Goal: Find specific page/section: Find specific page/section

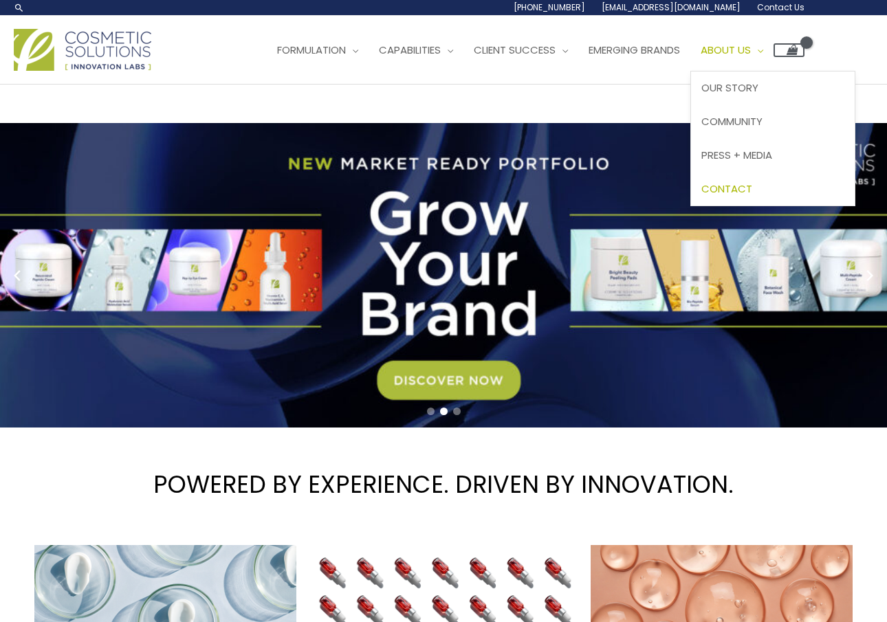
click at [702, 196] on span "Contact" at bounding box center [727, 189] width 51 height 14
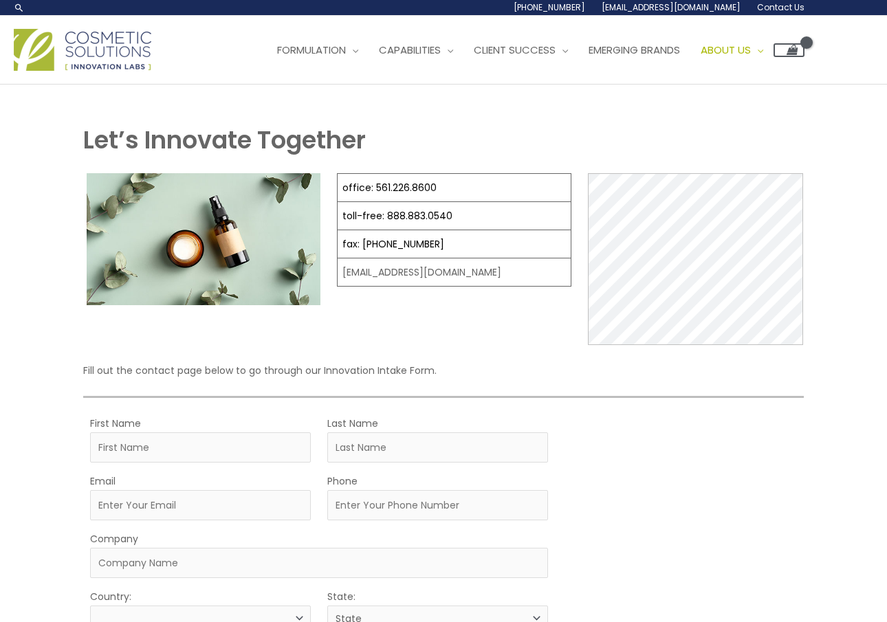
select select
click at [702, 129] on span "Community" at bounding box center [732, 121] width 61 height 14
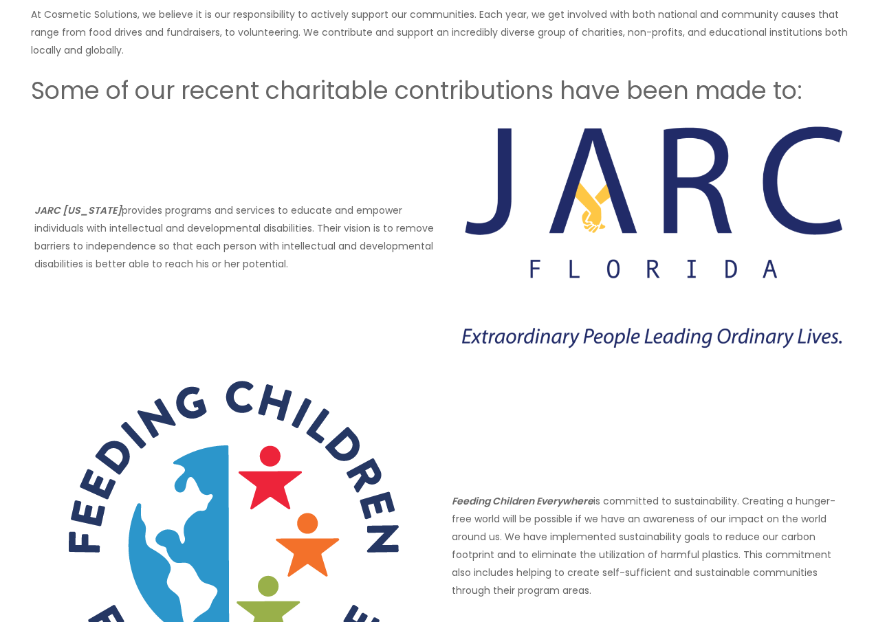
scroll to position [50, 0]
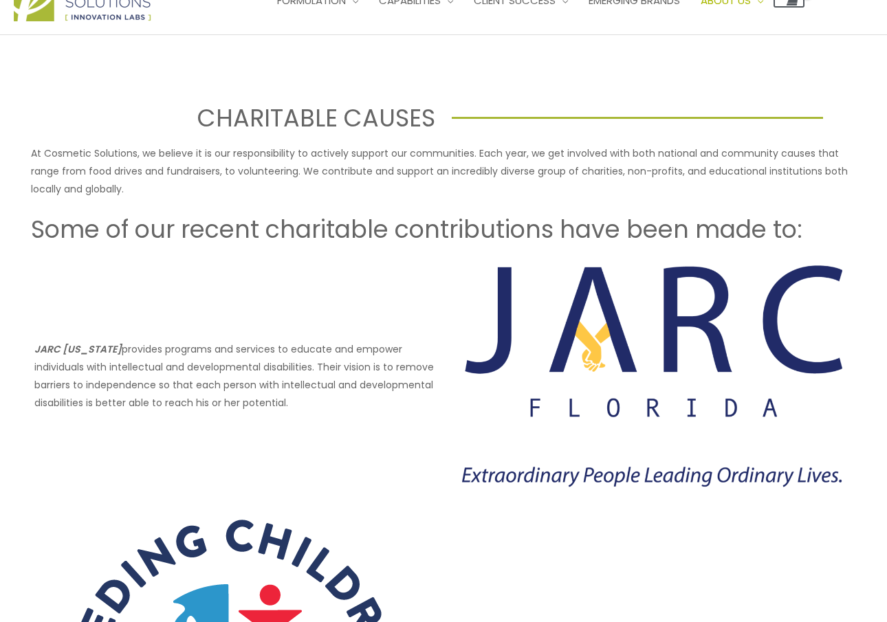
drag, startPoint x: 515, startPoint y: 96, endPoint x: 509, endPoint y: 92, distance: 7.4
click at [515, 21] on ul "Formulation Menu Toggle Research and Innovation Market Ready Formulas Custom Fo…" at bounding box center [536, 0] width 538 height 41
